Goal: Browse casually: Explore the website without a specific task or goal

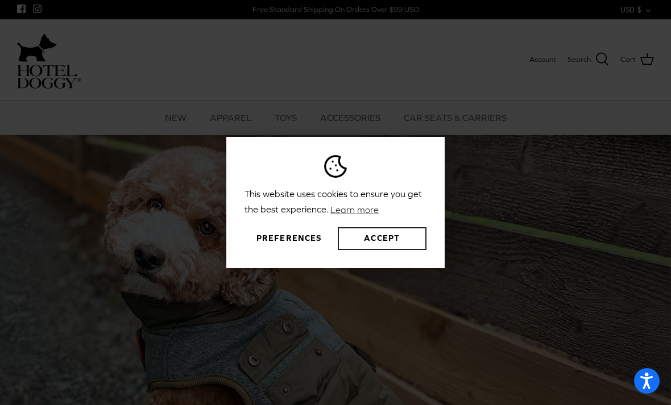
click at [382, 250] on button "Accept" at bounding box center [382, 238] width 89 height 23
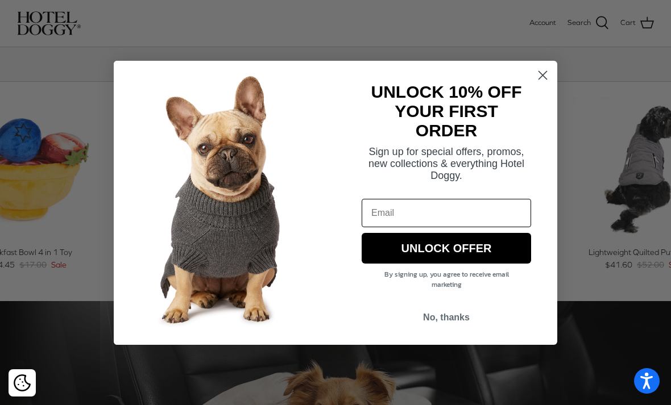
scroll to position [445, 0]
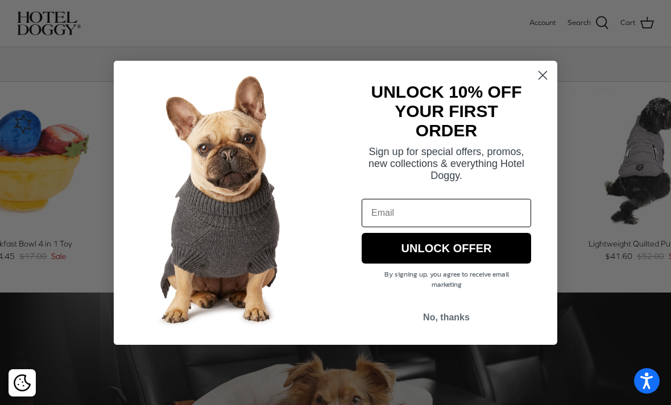
click at [547, 84] on circle "Close dialog" at bounding box center [542, 74] width 19 height 19
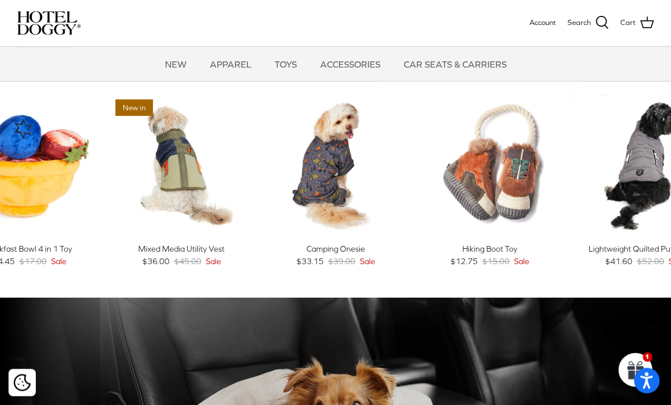
scroll to position [438, 0]
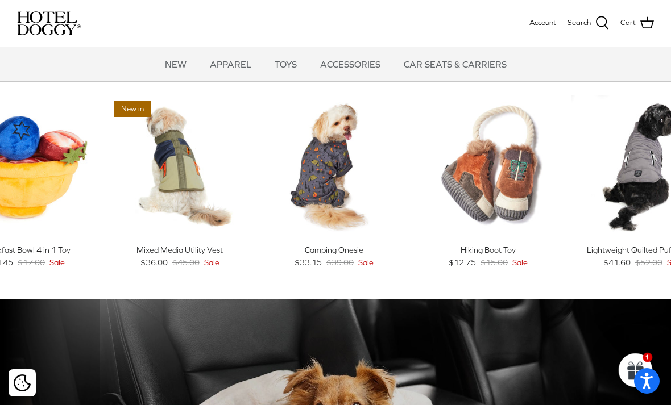
click at [554, 234] on img "Hiking Boot Toy" at bounding box center [488, 166] width 143 height 143
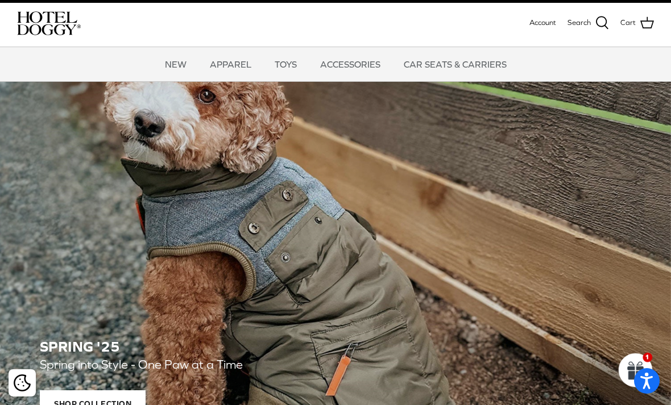
scroll to position [0, 0]
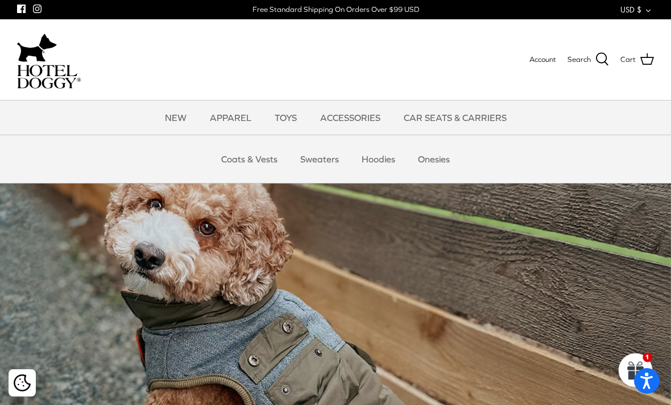
click at [443, 161] on link "Onesies" at bounding box center [434, 159] width 52 height 34
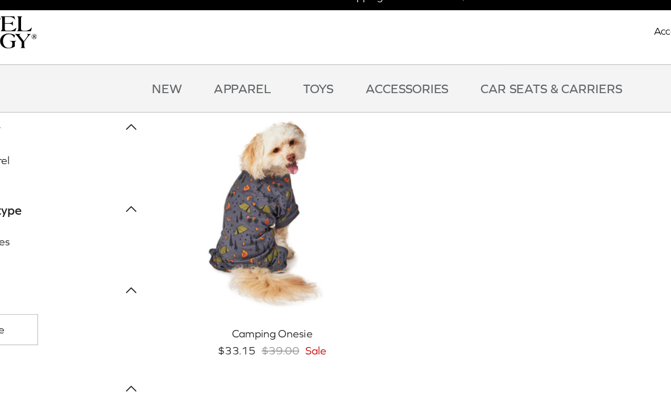
scroll to position [5, 0]
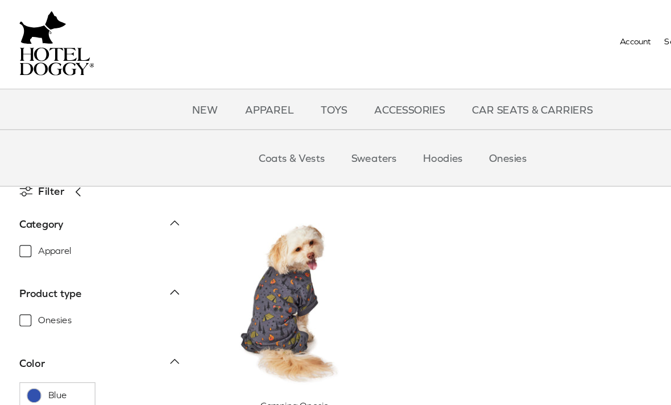
click at [328, 138] on link "Sweaters" at bounding box center [319, 155] width 59 height 34
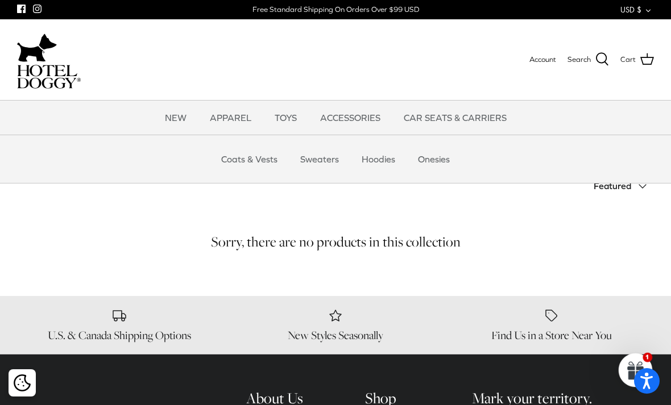
click at [383, 161] on link "Hoodies" at bounding box center [378, 159] width 54 height 34
click at [257, 161] on link "Coats & Vests" at bounding box center [249, 159] width 77 height 34
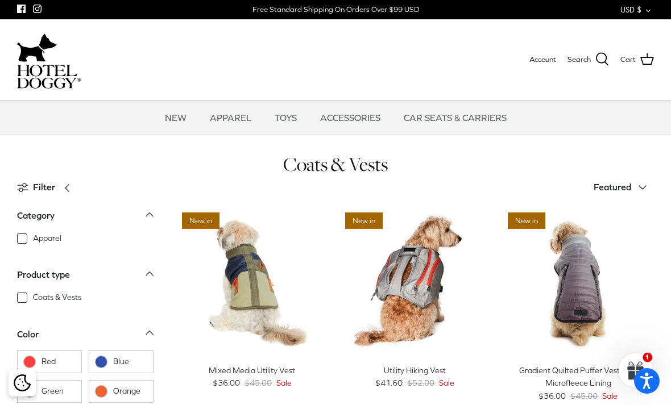
click at [60, 78] on img at bounding box center [49, 77] width 64 height 24
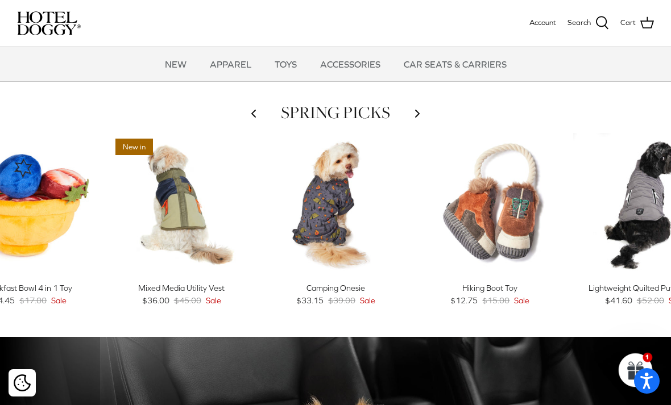
scroll to position [399, 0]
